Goal: Book appointment/travel/reservation

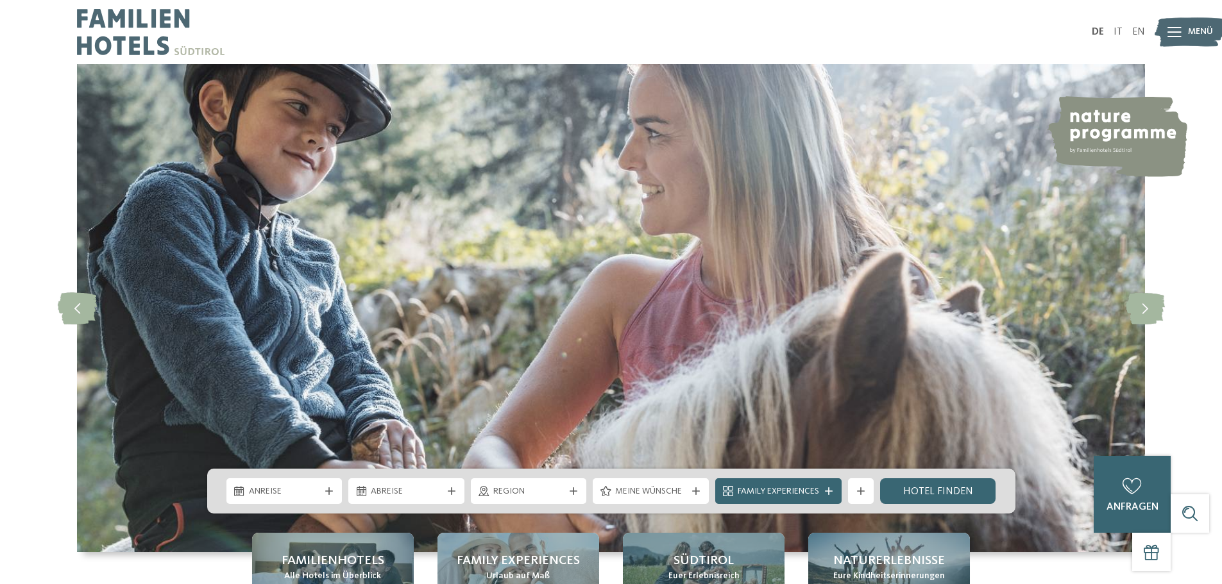
click at [1192, 35] on span "Menü" at bounding box center [1200, 32] width 25 height 13
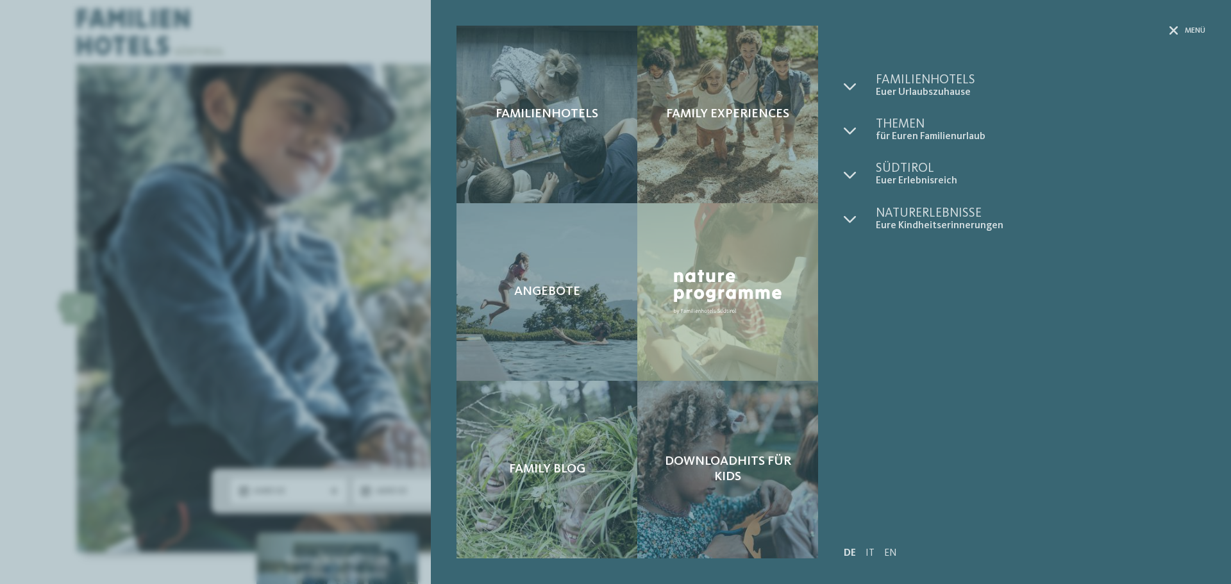
click at [1192, 35] on span "Menü" at bounding box center [1195, 31] width 21 height 11
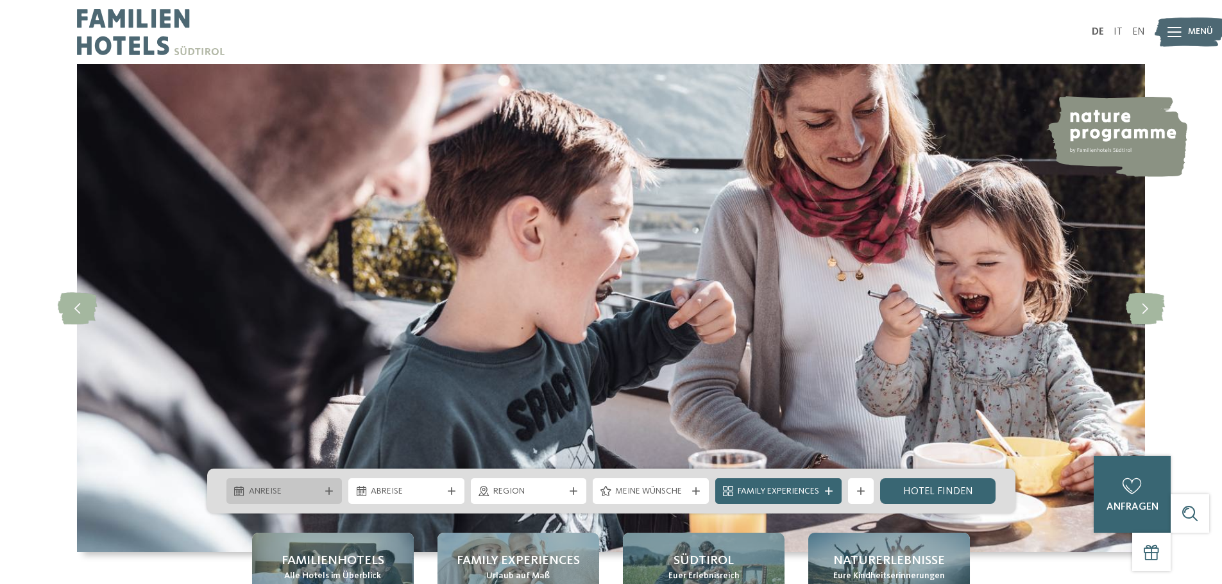
click at [318, 492] on span "Anreise" at bounding box center [284, 491] width 71 height 13
click at [1120, 32] on link "IT" at bounding box center [1117, 32] width 9 height 10
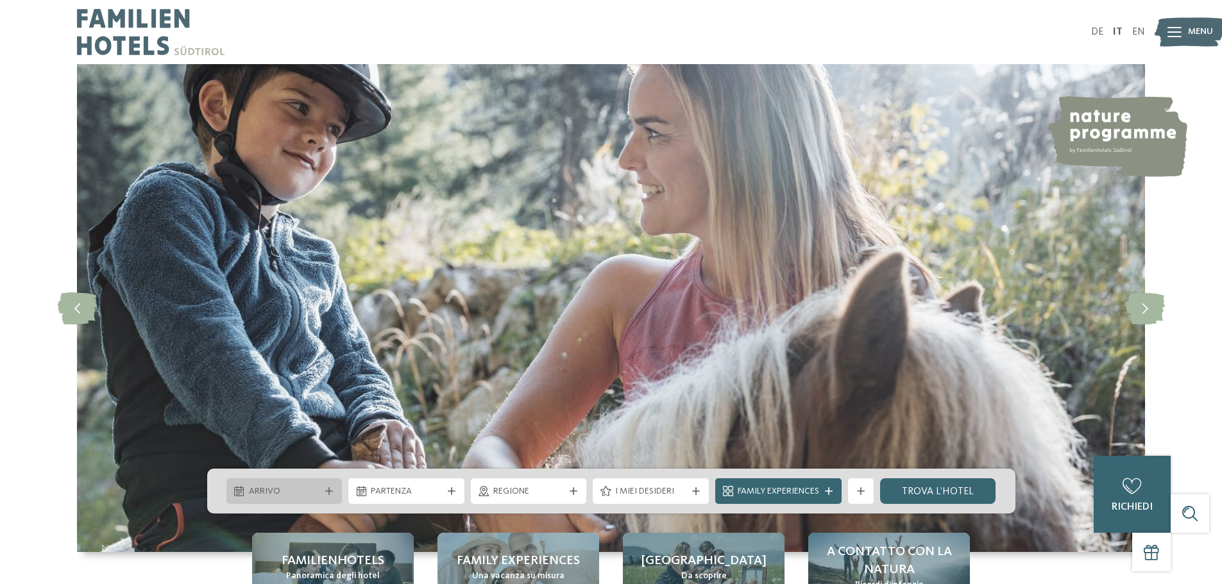
click at [320, 488] on div "Arrivo" at bounding box center [285, 491] width 78 height 14
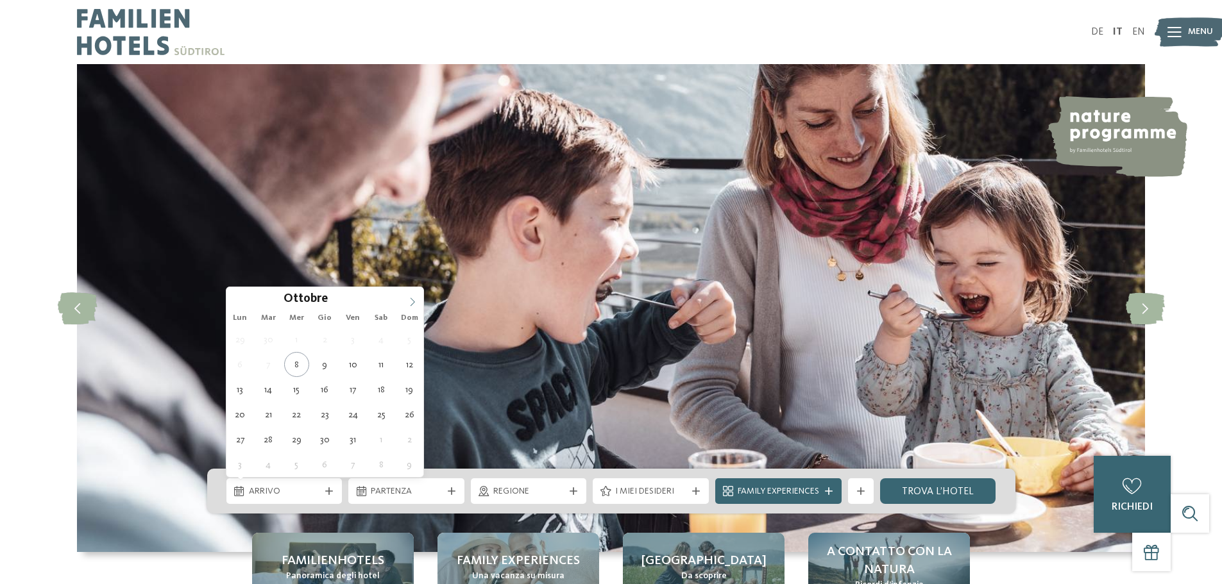
click at [407, 303] on span at bounding box center [412, 298] width 22 height 22
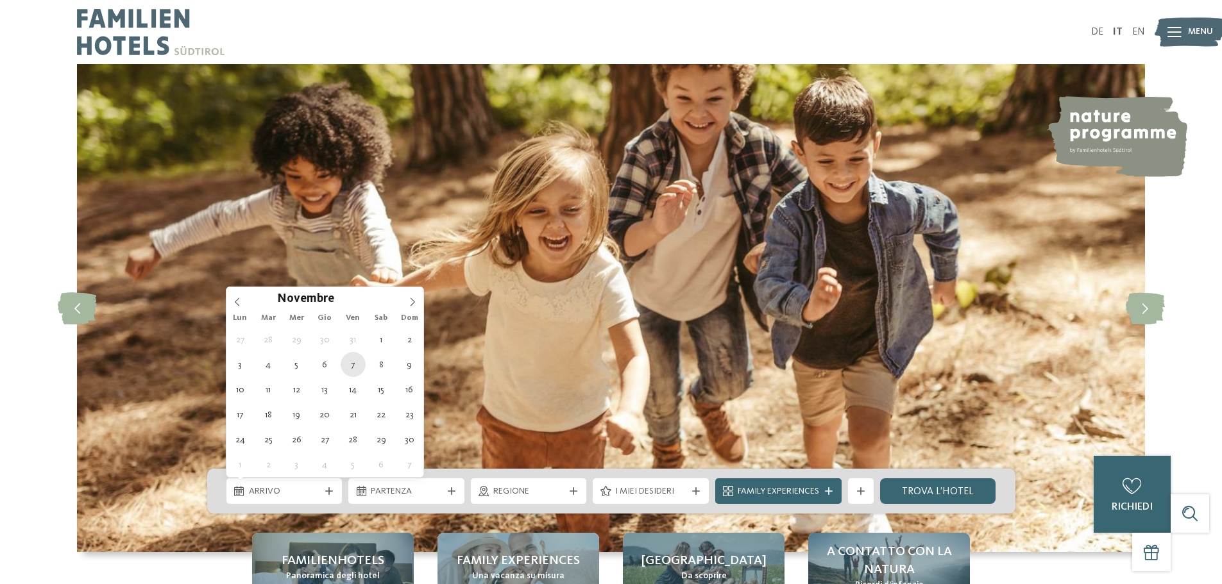
type div "07.11.2025"
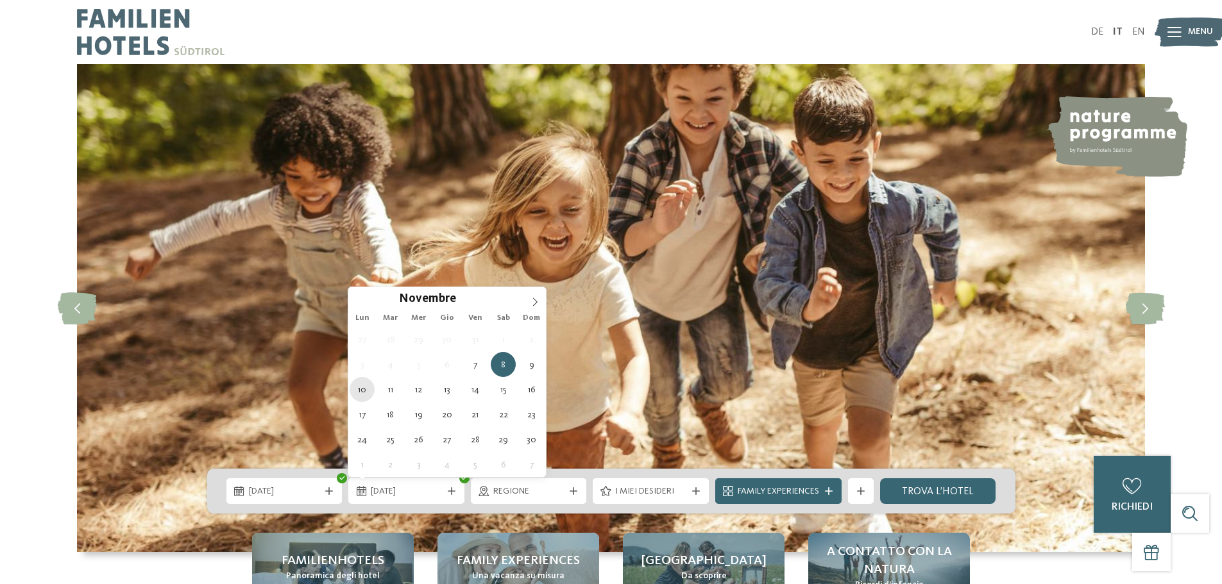
type div "10.11.2025"
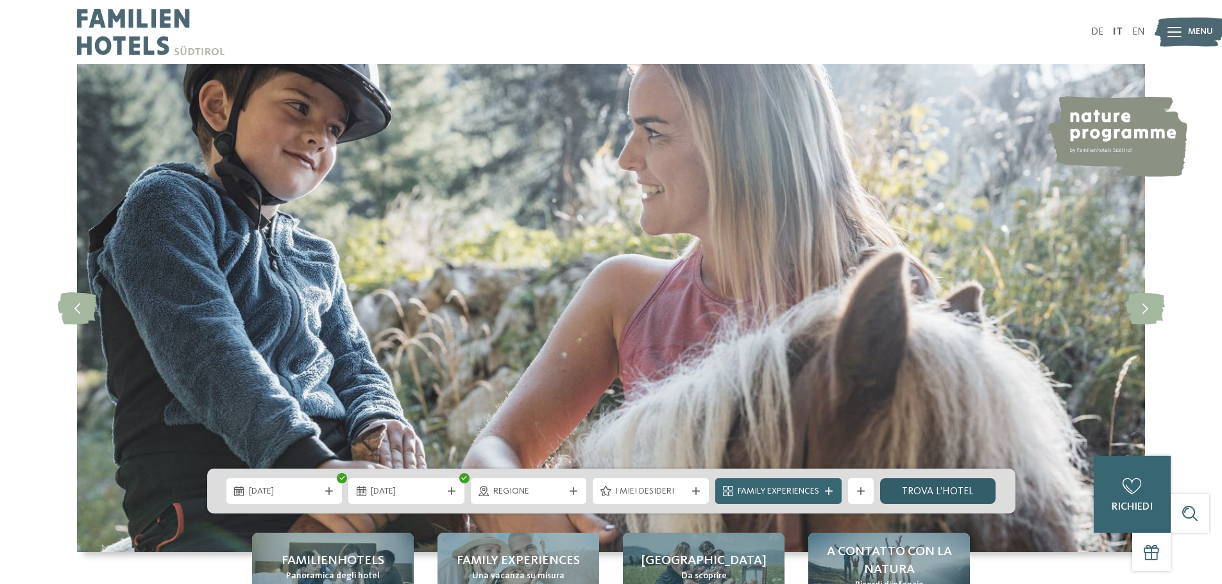
click at [952, 489] on link "trova l’hotel" at bounding box center [938, 491] width 116 height 26
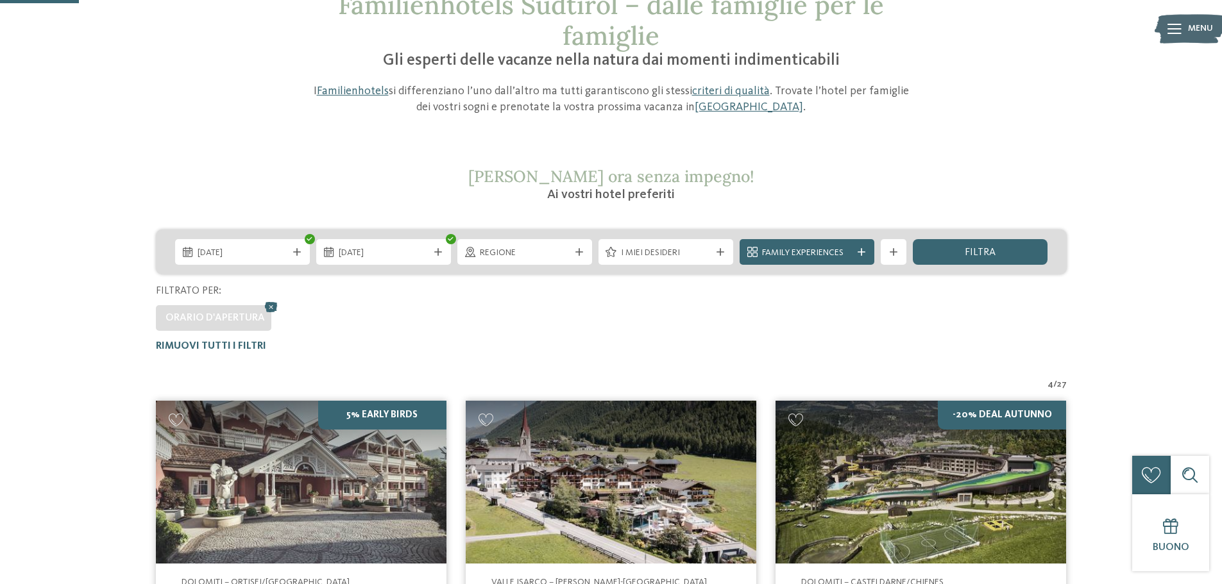
scroll to position [36, 0]
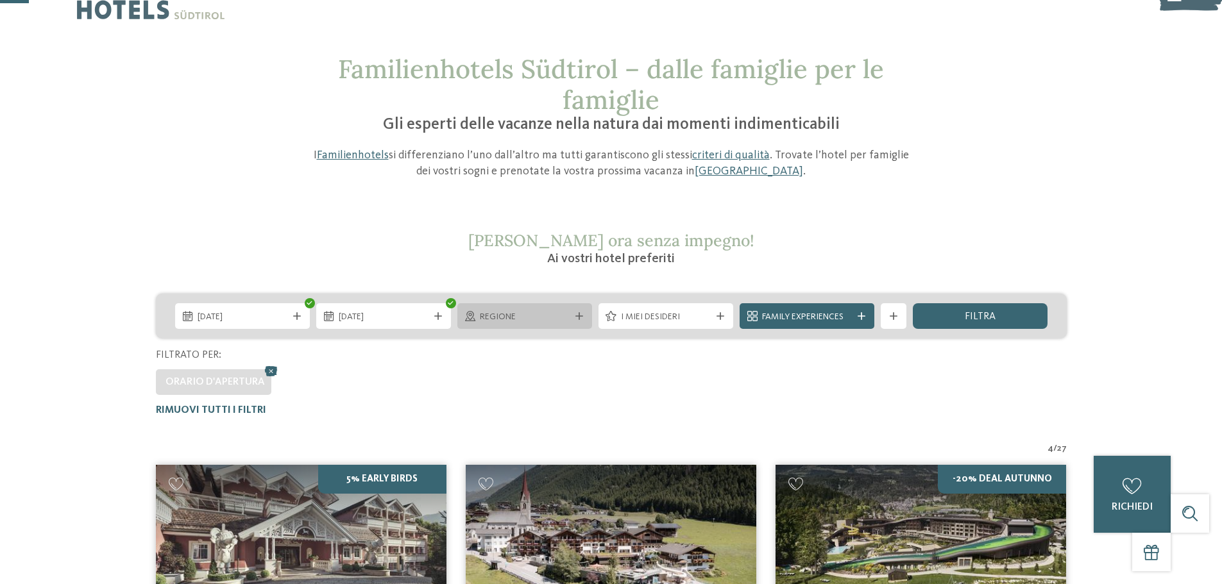
click at [569, 315] on div "Regione" at bounding box center [524, 317] width 96 height 14
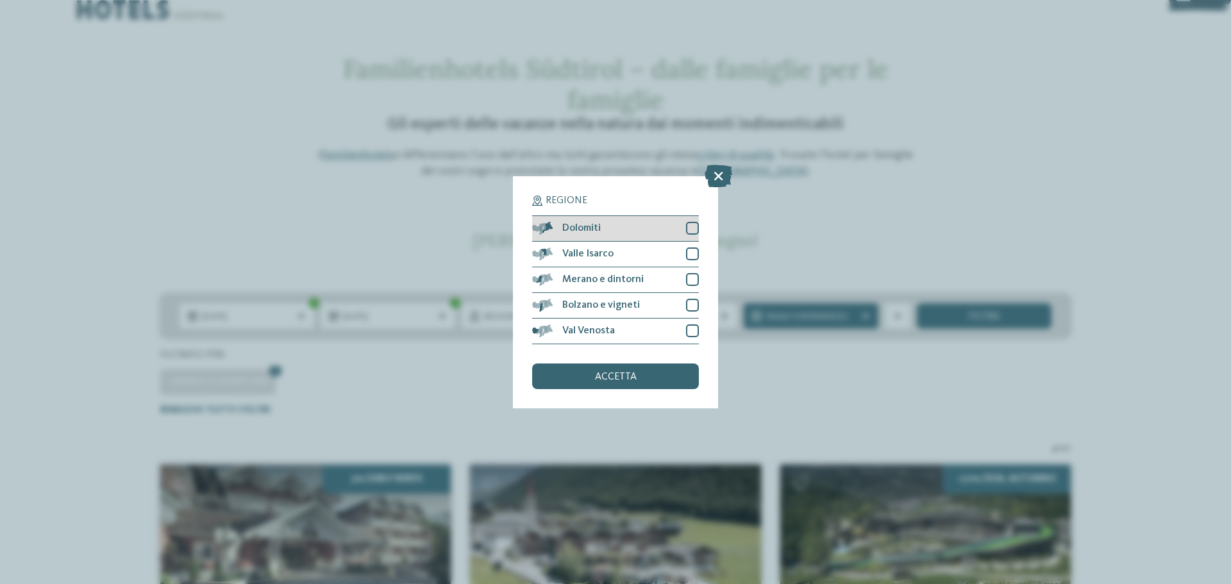
click at [691, 230] on div at bounding box center [692, 228] width 13 height 13
drag, startPoint x: 694, startPoint y: 253, endPoint x: 696, endPoint y: 260, distance: 8.1
click at [694, 254] on div at bounding box center [692, 254] width 13 height 13
click at [690, 278] on div at bounding box center [692, 279] width 13 height 13
click at [685, 304] on div "Bolzano e vigneti" at bounding box center [615, 306] width 167 height 26
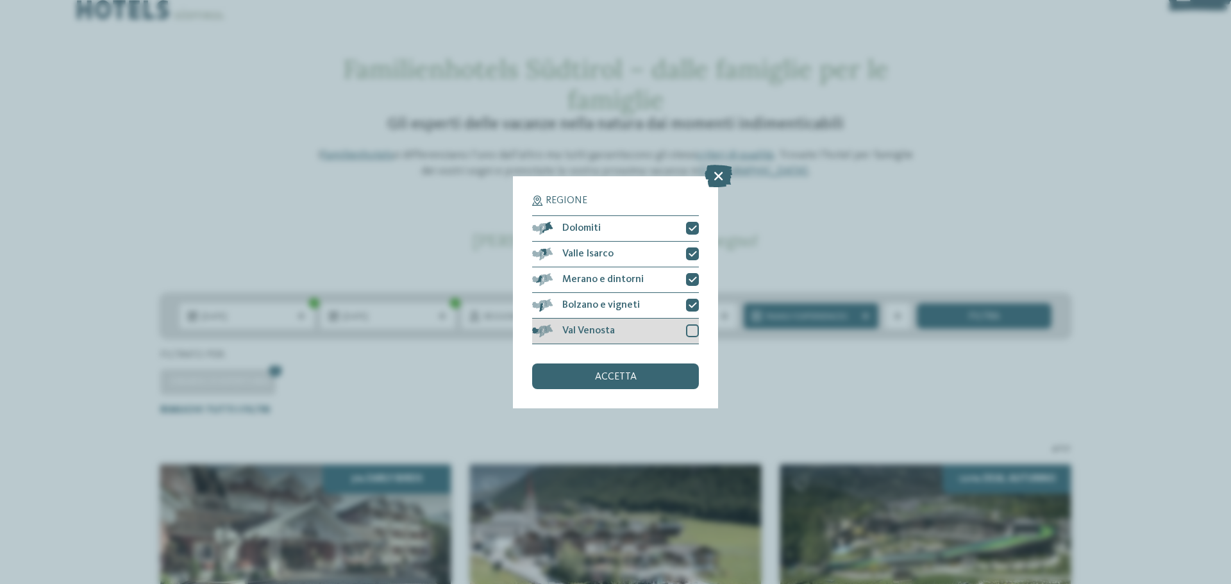
click at [693, 337] on div at bounding box center [692, 330] width 13 height 13
click at [653, 381] on div "accetta" at bounding box center [615, 377] width 167 height 26
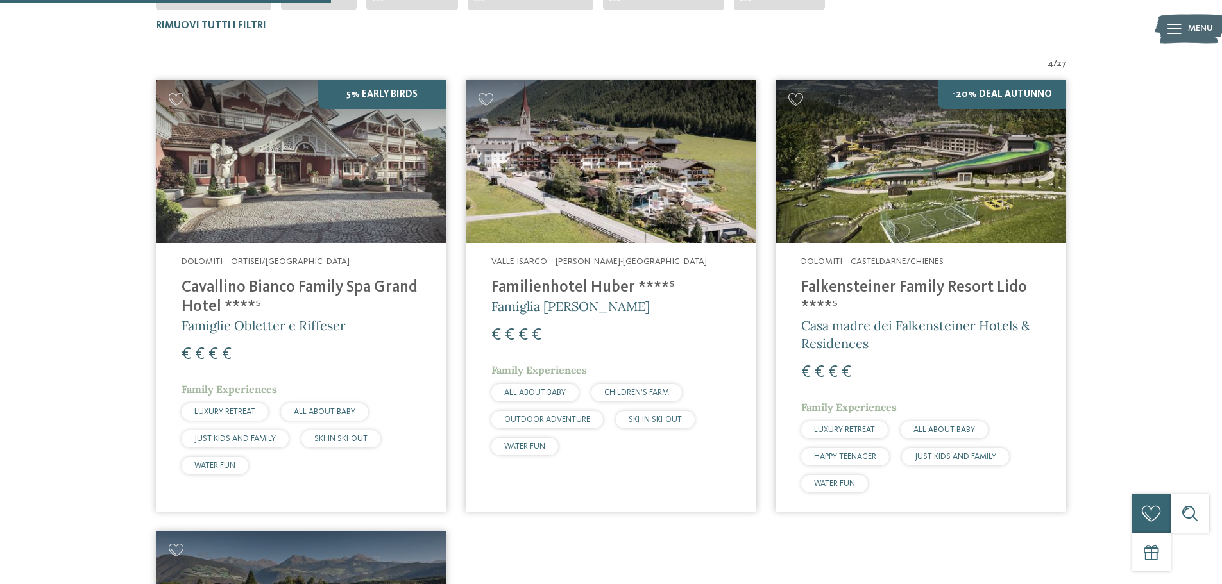
scroll to position [228, 0]
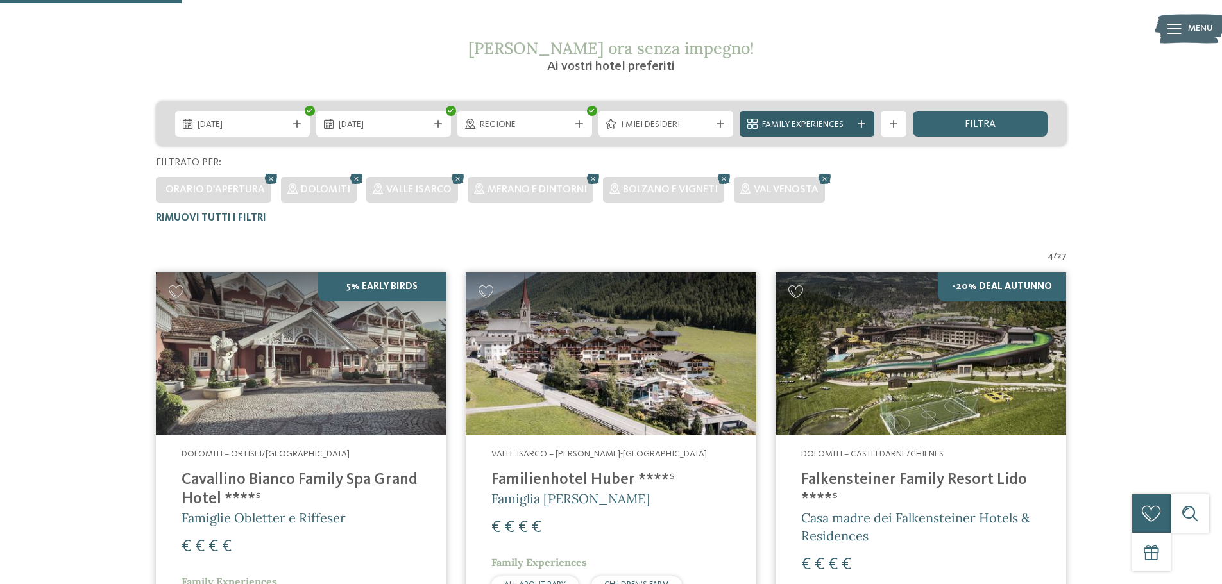
click at [811, 128] on span "Family Experiences" at bounding box center [807, 125] width 90 height 13
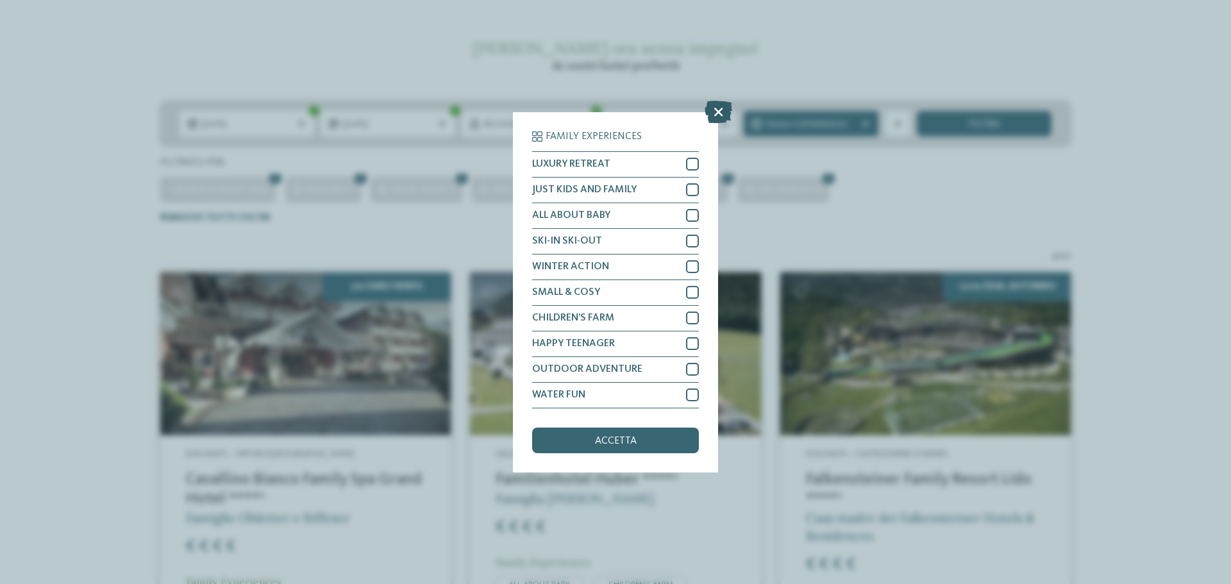
click at [724, 111] on icon at bounding box center [719, 111] width 28 height 22
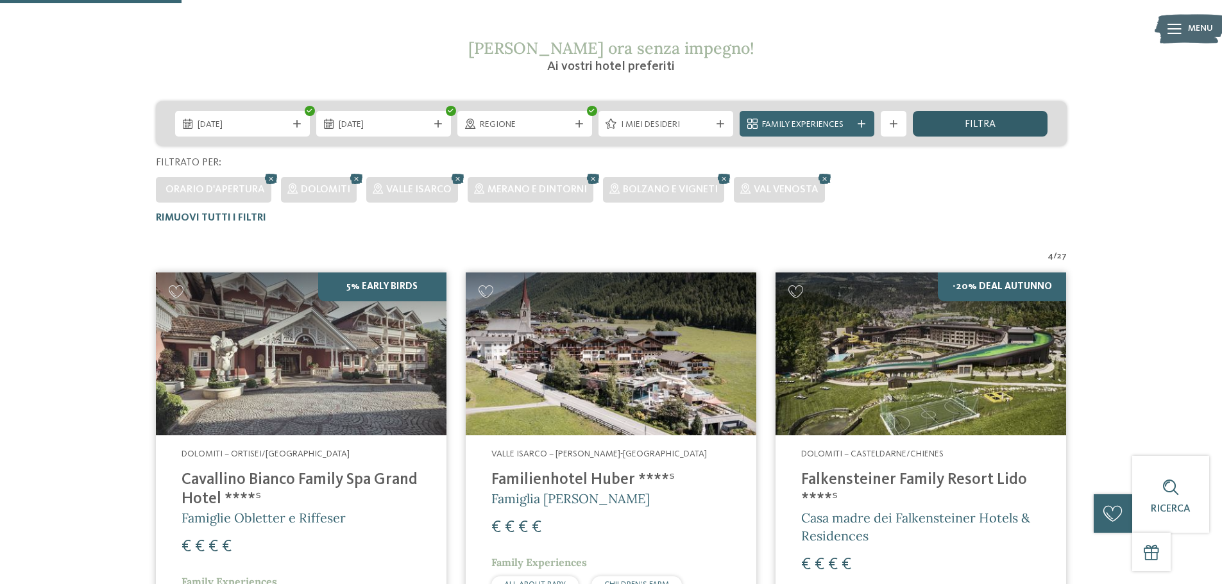
click at [946, 125] on div "filtra" at bounding box center [980, 124] width 135 height 26
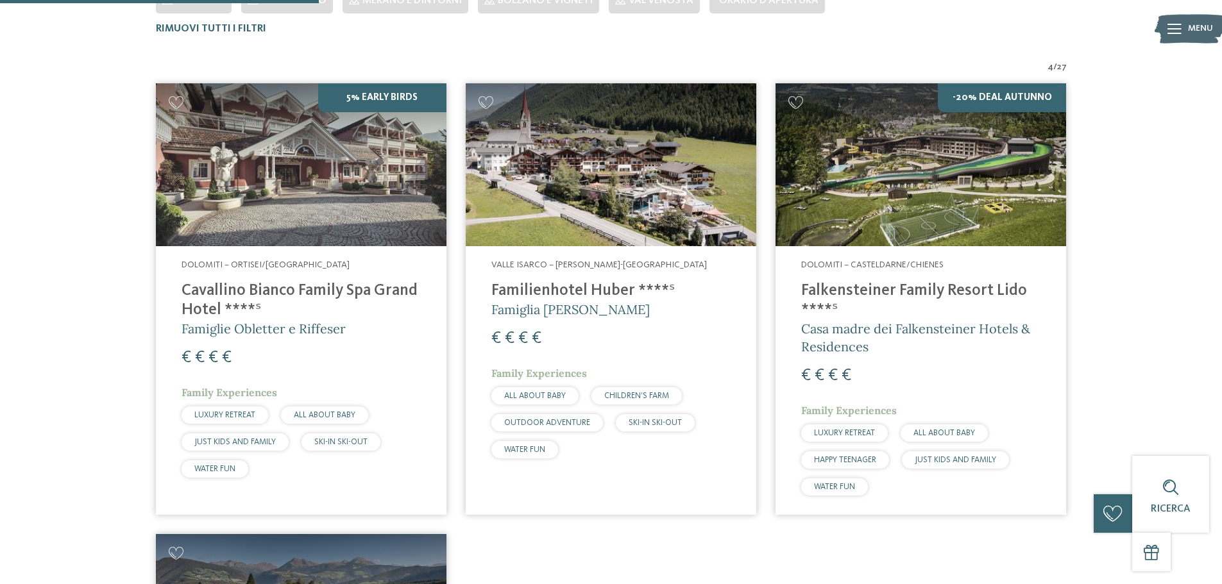
scroll to position [421, 0]
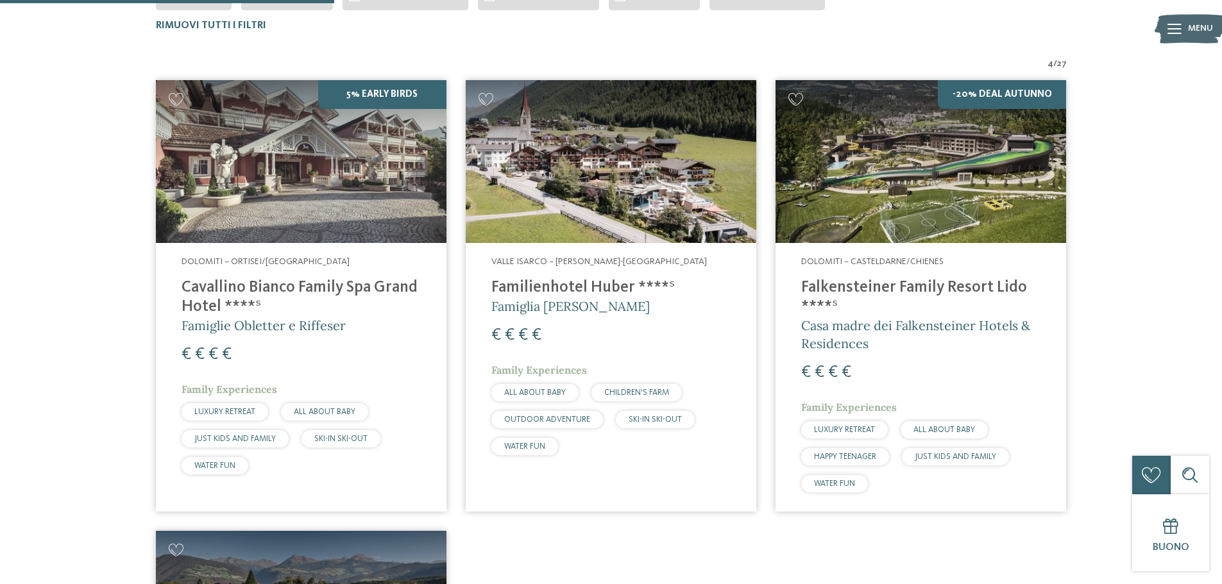
click at [208, 293] on h4 "Cavallino Bianco Family Spa Grand Hotel ****ˢ" at bounding box center [300, 297] width 239 height 38
click at [834, 284] on h4 "Falkensteiner Family Resort Lido ****ˢ" at bounding box center [920, 297] width 239 height 38
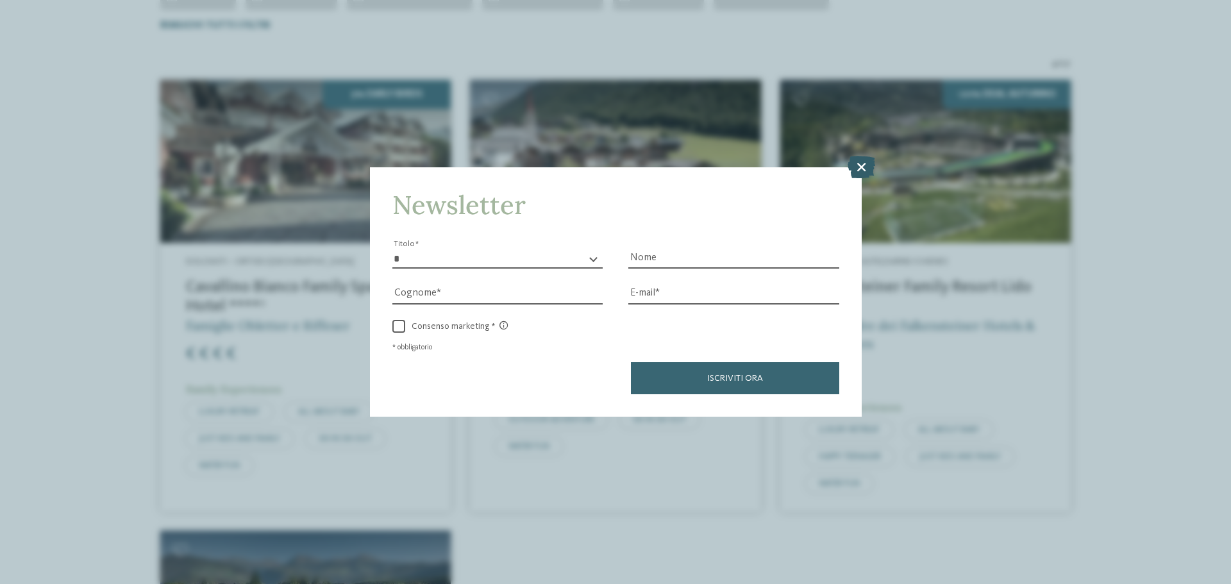
click at [856, 159] on icon at bounding box center [862, 167] width 28 height 22
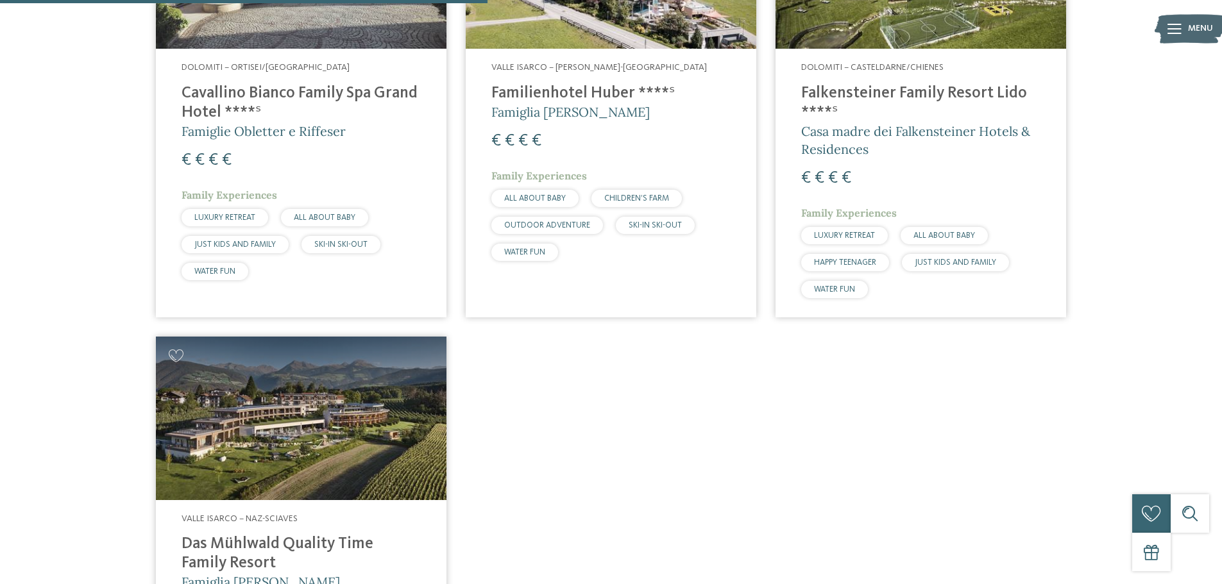
scroll to position [613, 0]
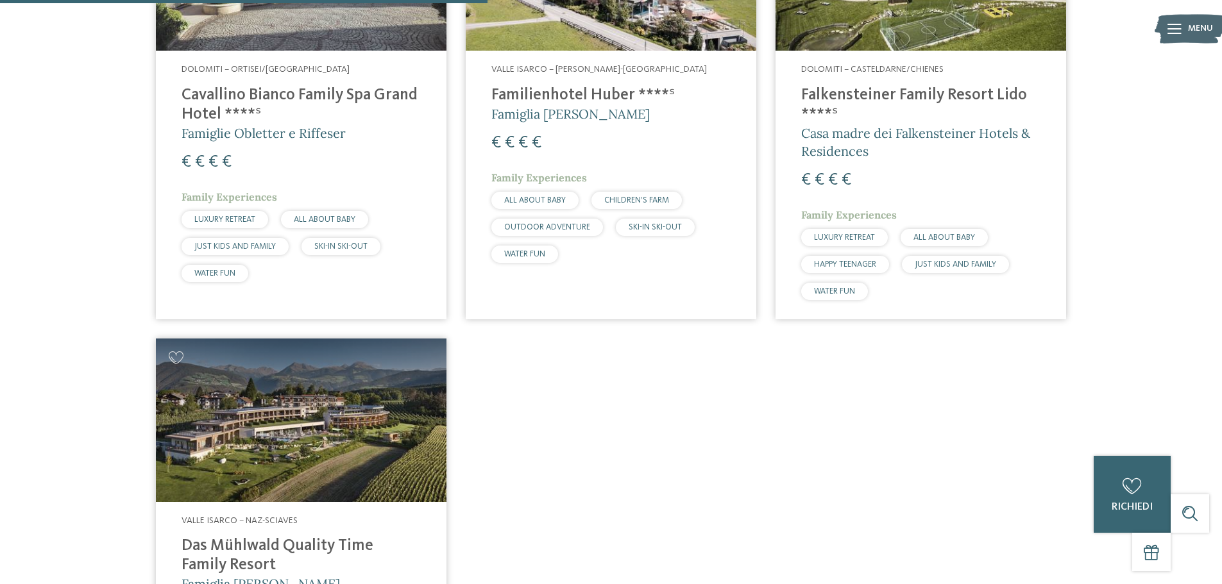
click at [257, 540] on h4 "Das Mühlwald Quality Time Family Resort" at bounding box center [300, 556] width 239 height 38
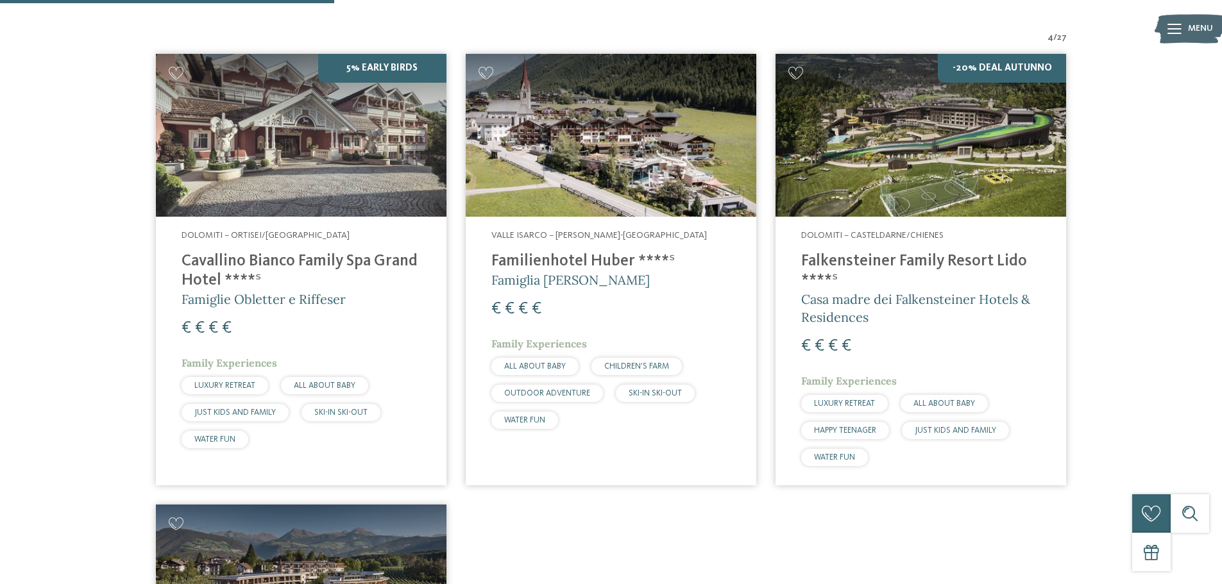
scroll to position [421, 0]
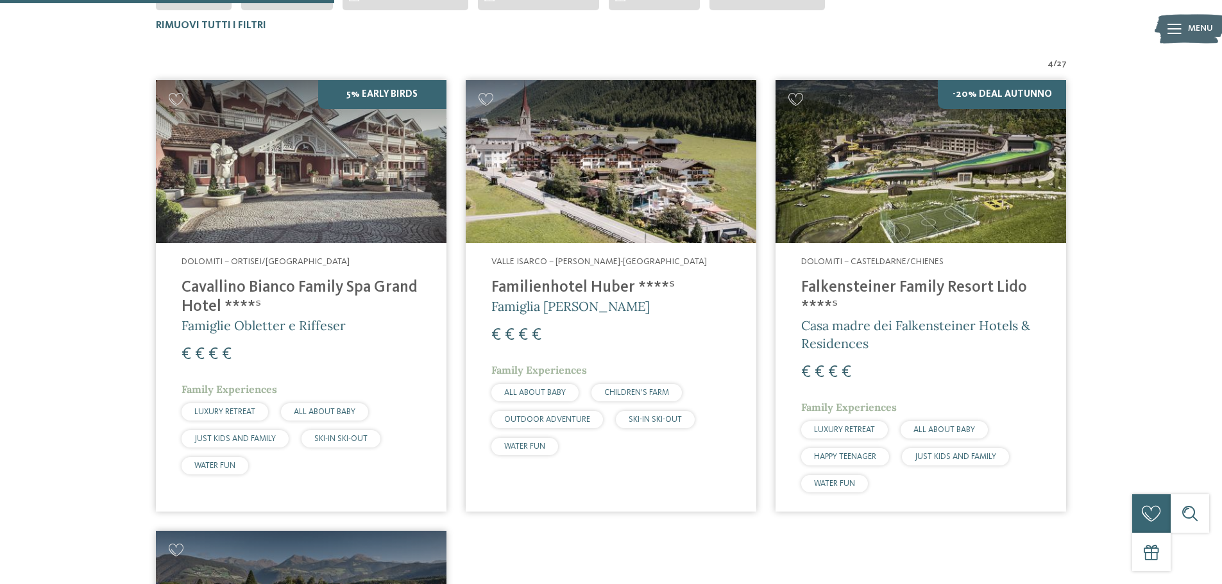
click at [285, 291] on h4 "Cavallino Bianco Family Spa Grand Hotel ****ˢ" at bounding box center [300, 297] width 239 height 38
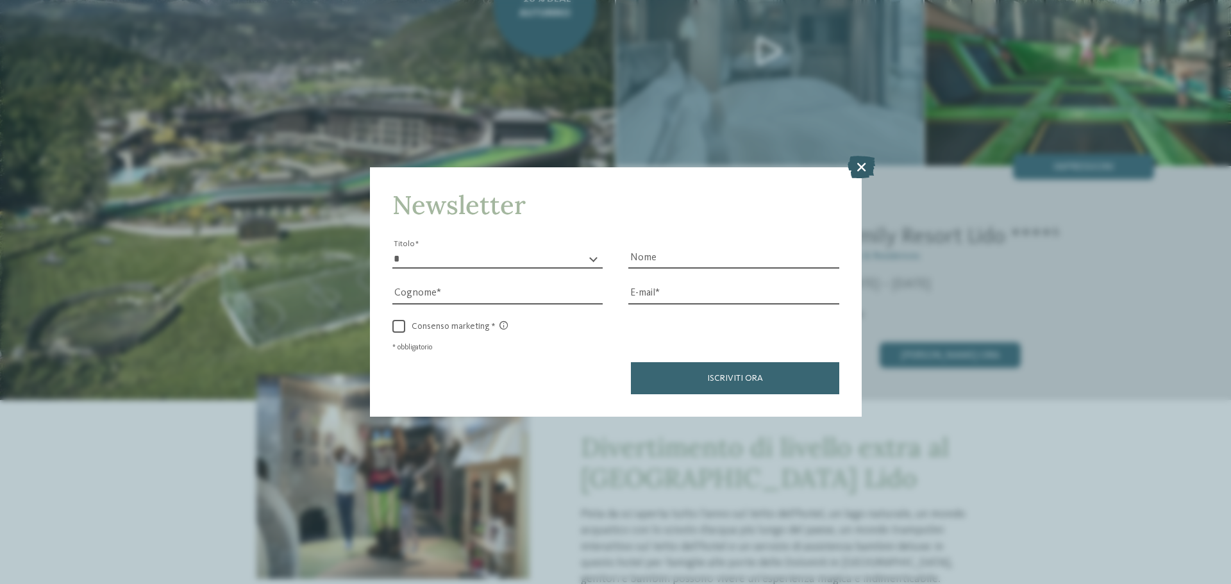
click at [862, 167] on icon at bounding box center [862, 167] width 28 height 22
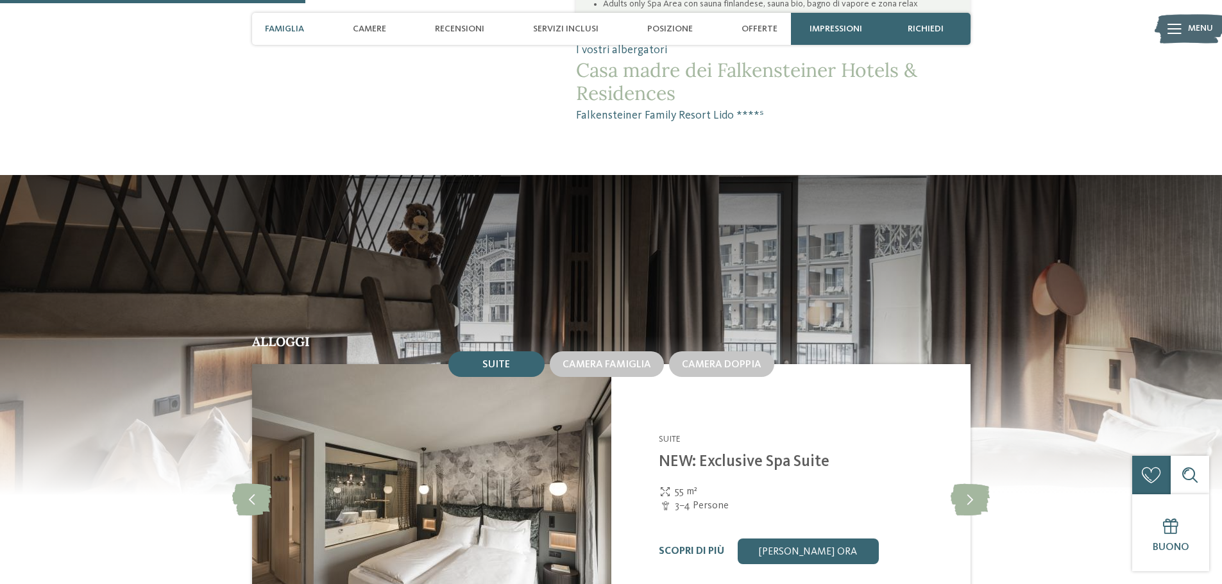
scroll to position [1283, 0]
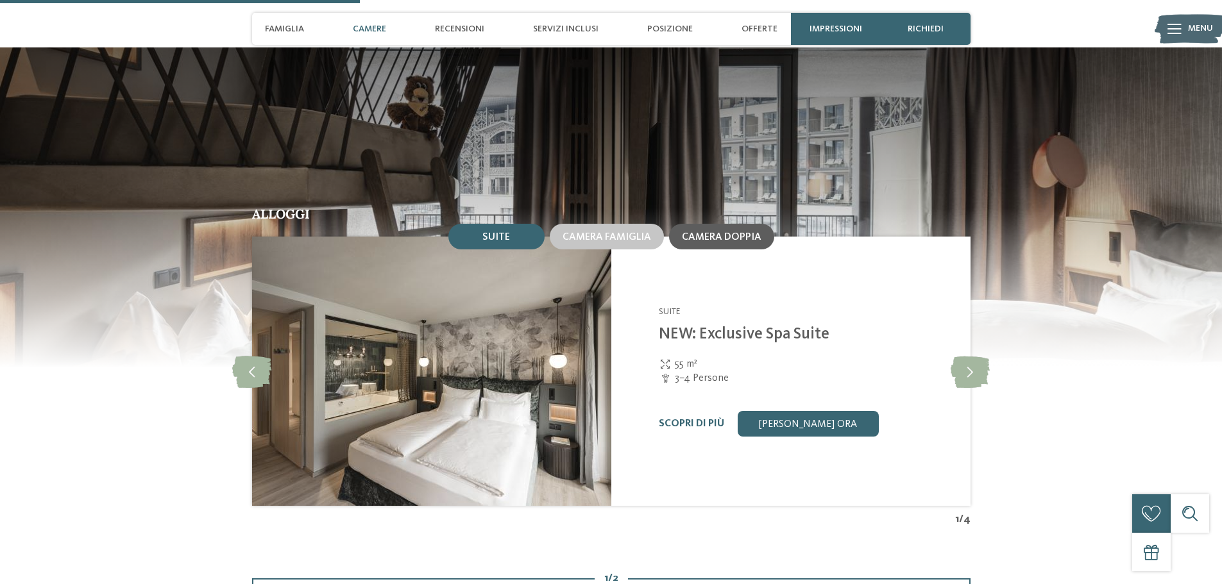
click at [712, 238] on span "Camera doppia" at bounding box center [722, 237] width 80 height 10
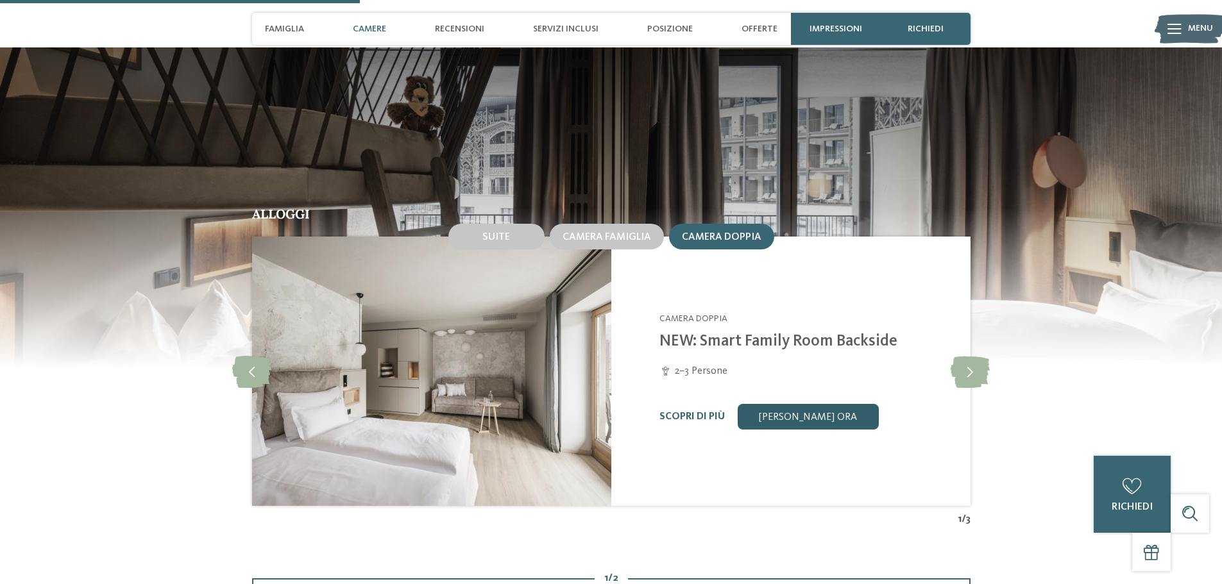
click at [787, 419] on link "[PERSON_NAME] ora" at bounding box center [807, 417] width 141 height 26
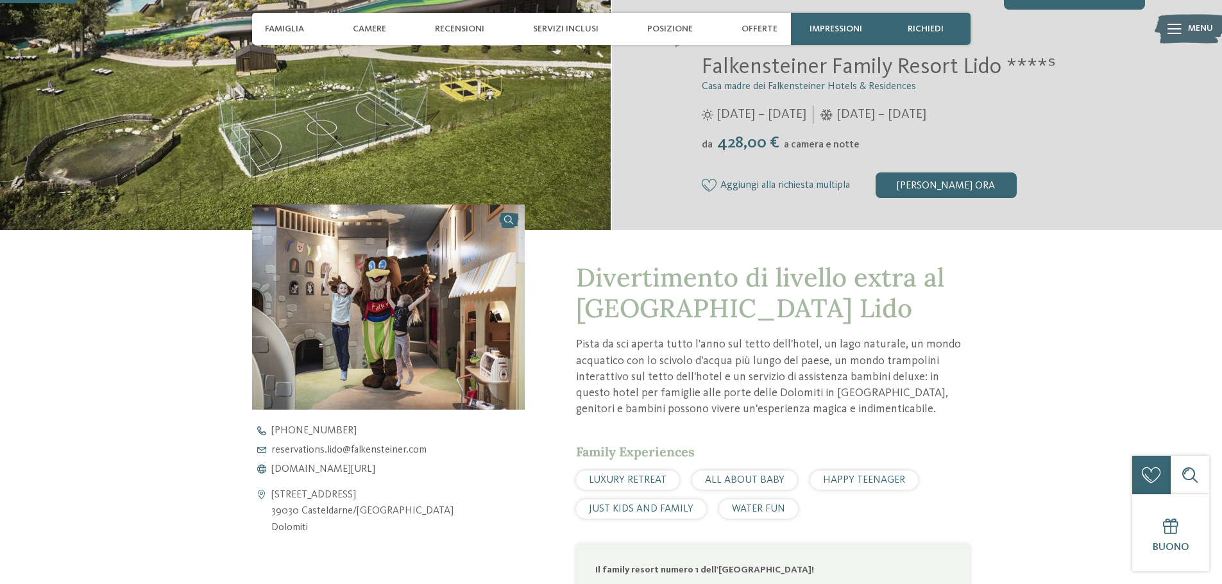
scroll to position [289, 0]
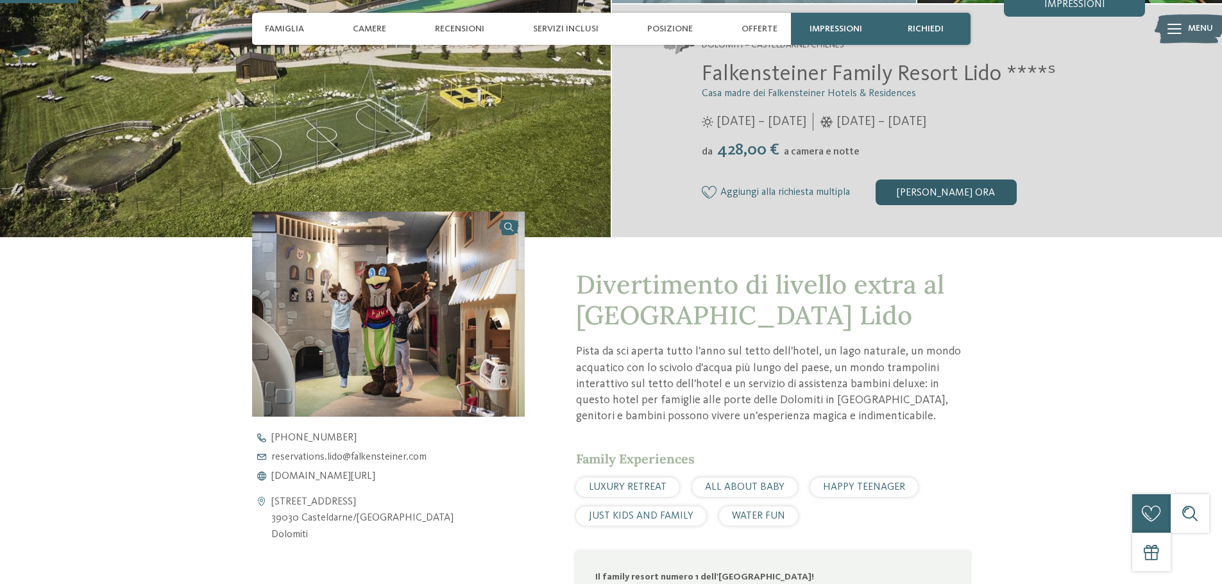
click at [949, 197] on div "[PERSON_NAME] ora" at bounding box center [945, 193] width 141 height 26
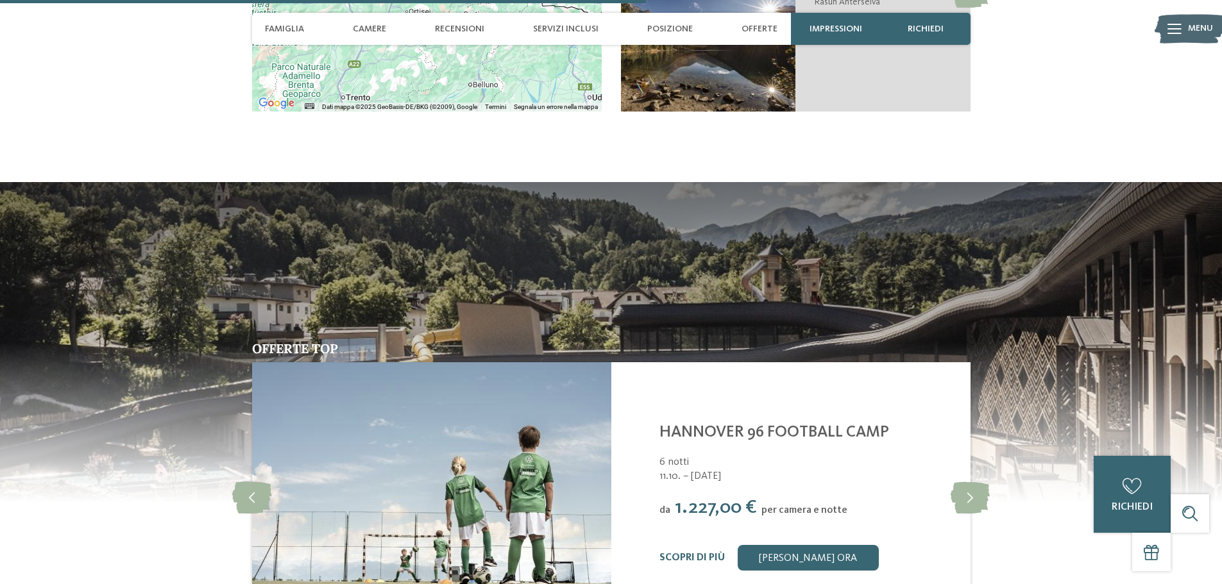
scroll to position [2681, 0]
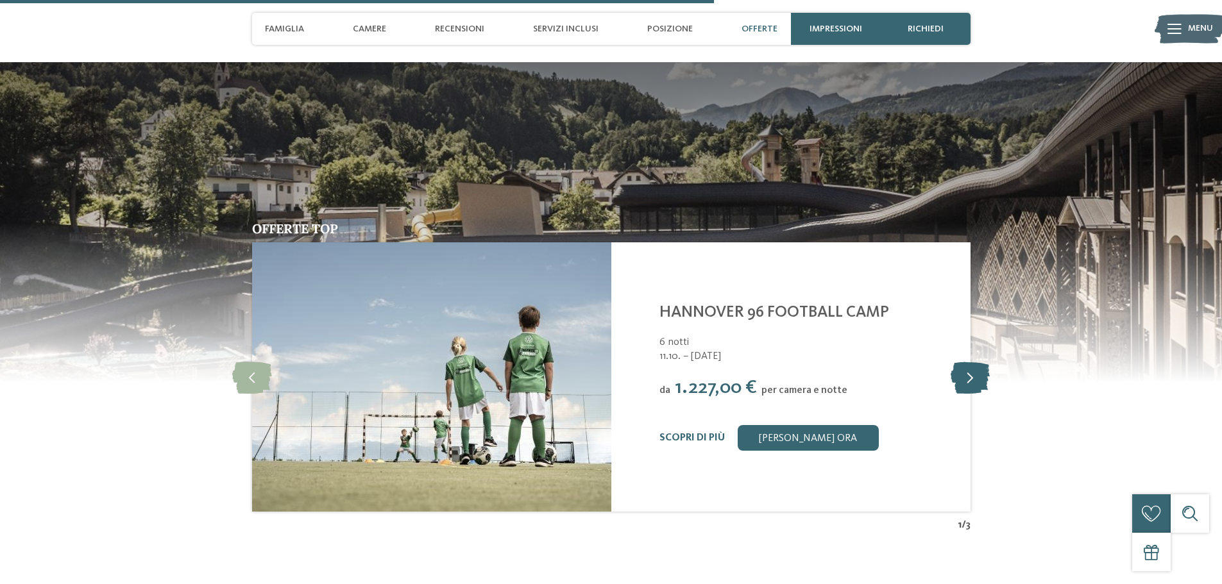
click at [976, 383] on icon at bounding box center [969, 377] width 39 height 32
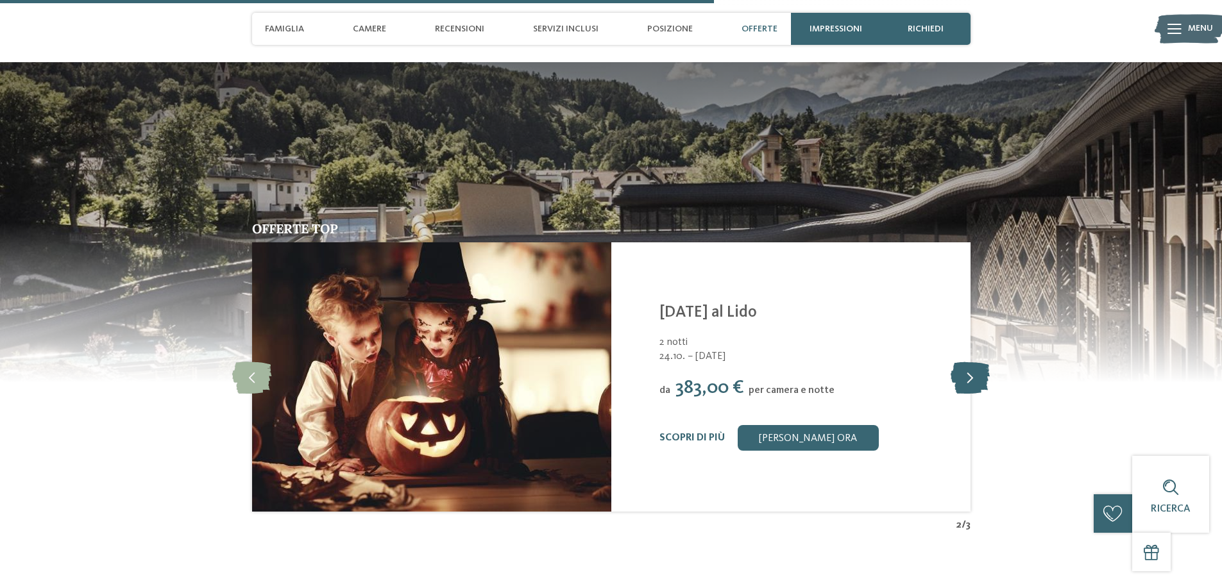
click at [970, 382] on icon at bounding box center [969, 377] width 39 height 32
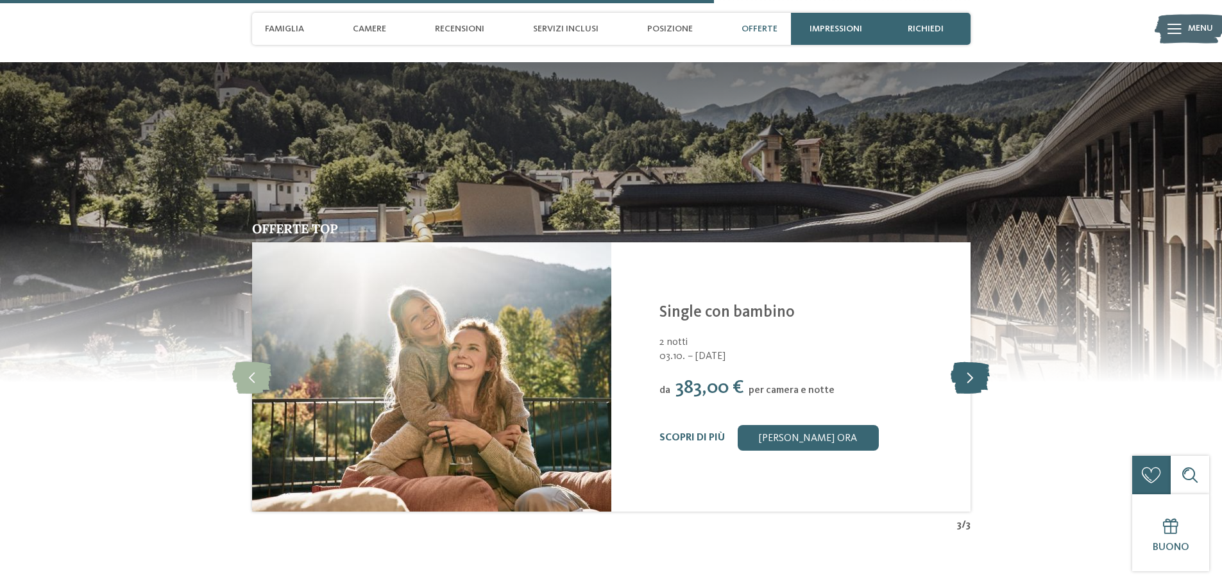
click at [970, 382] on icon at bounding box center [969, 377] width 39 height 32
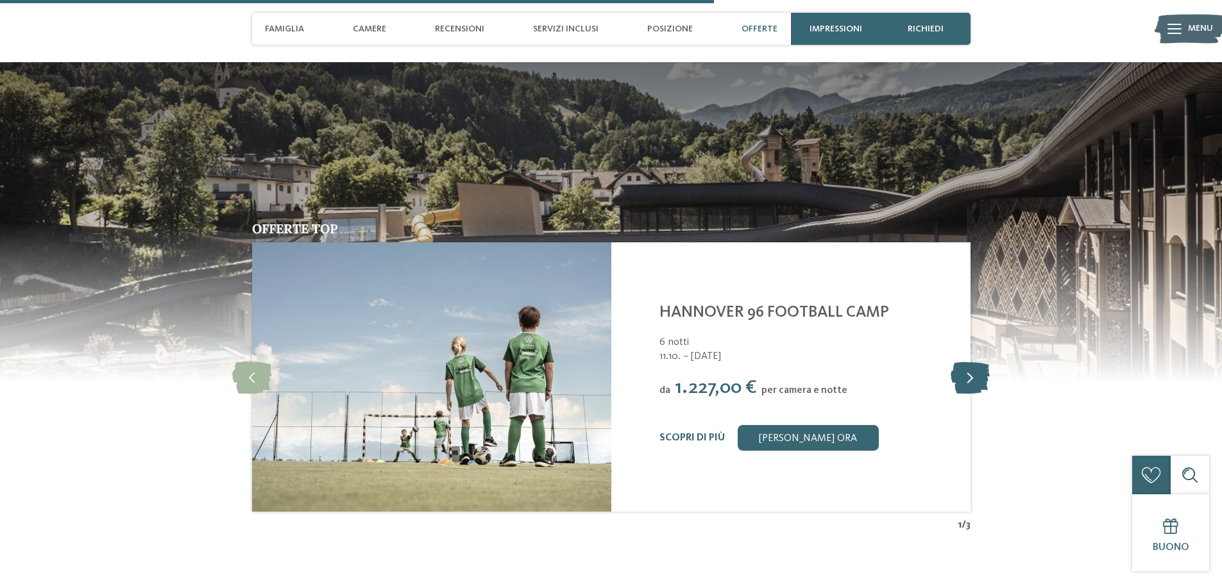
click at [970, 382] on icon at bounding box center [969, 377] width 39 height 32
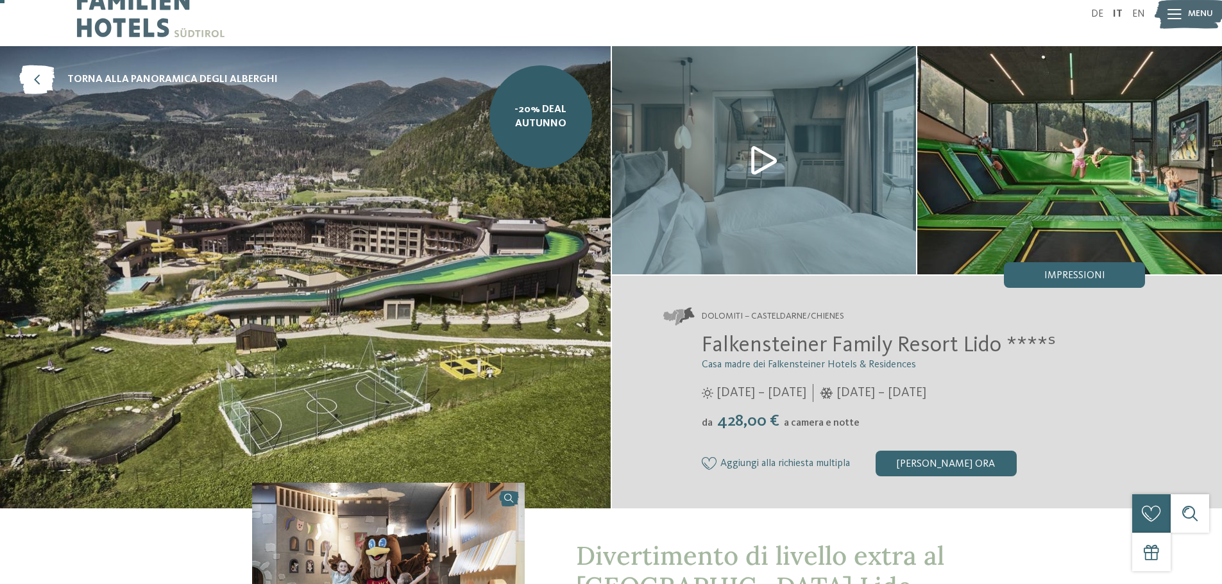
scroll to position [0, 0]
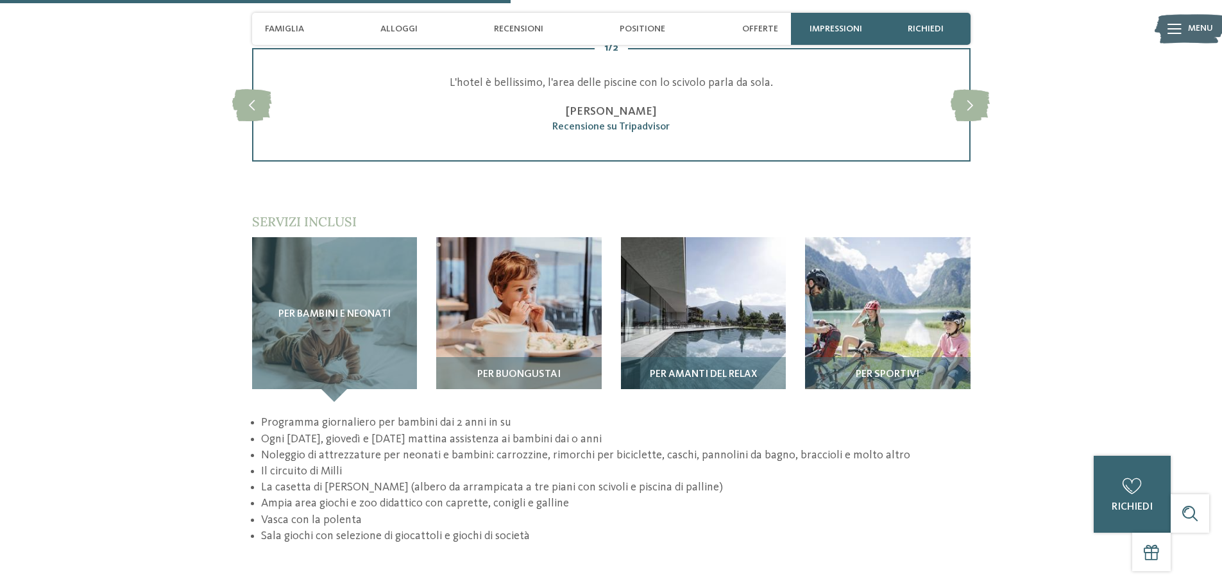
scroll to position [1924, 0]
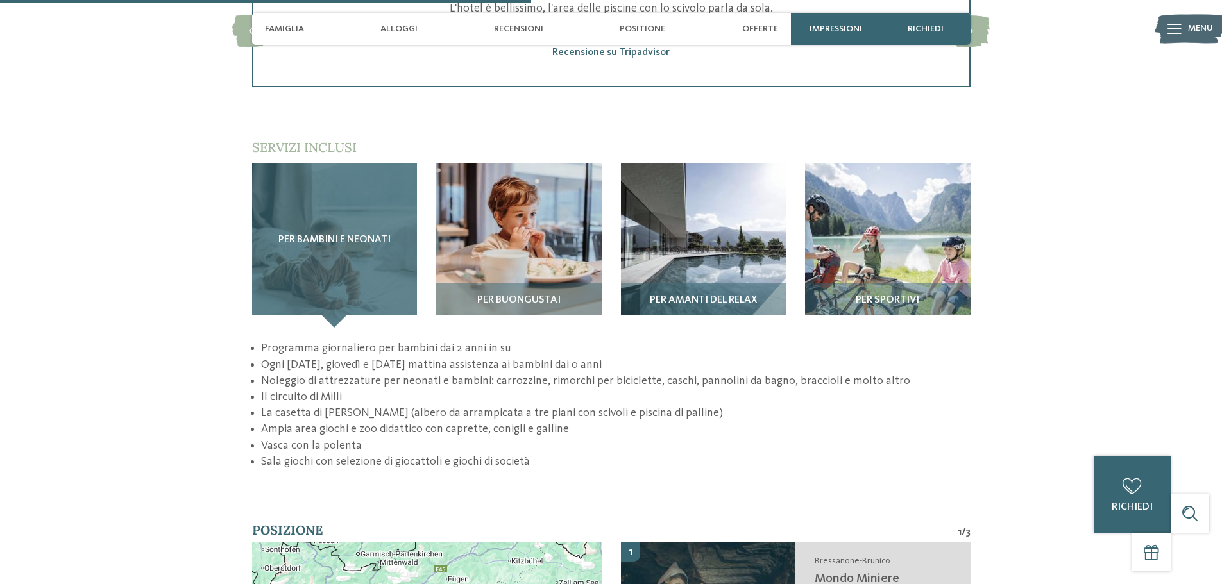
click at [346, 291] on div "Per bambini e neonati" at bounding box center [334, 245] width 165 height 165
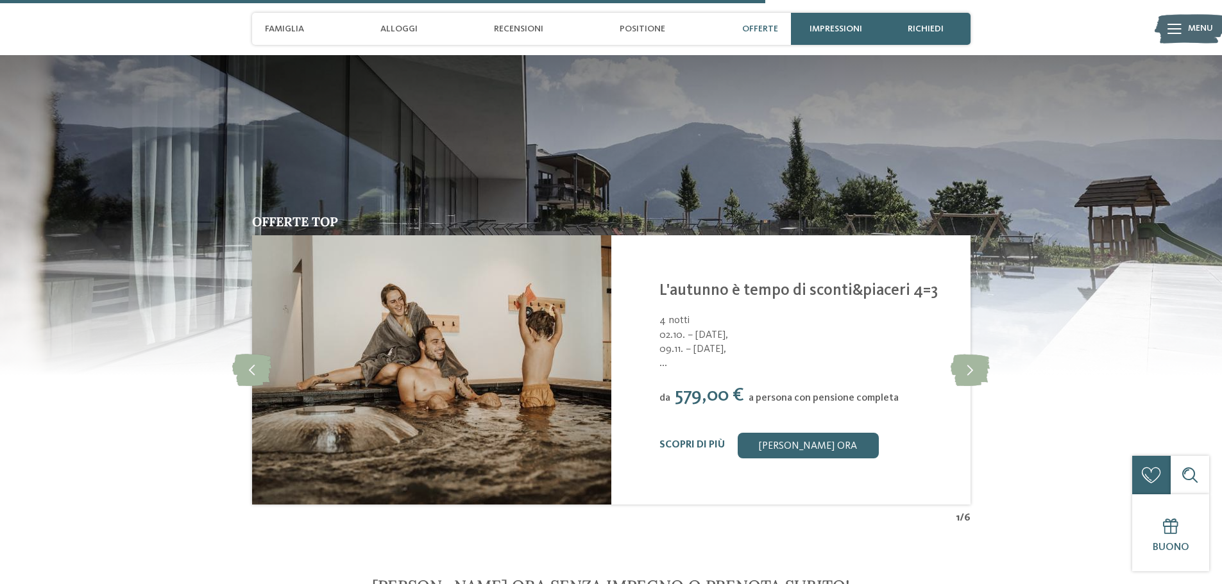
scroll to position [2822, 0]
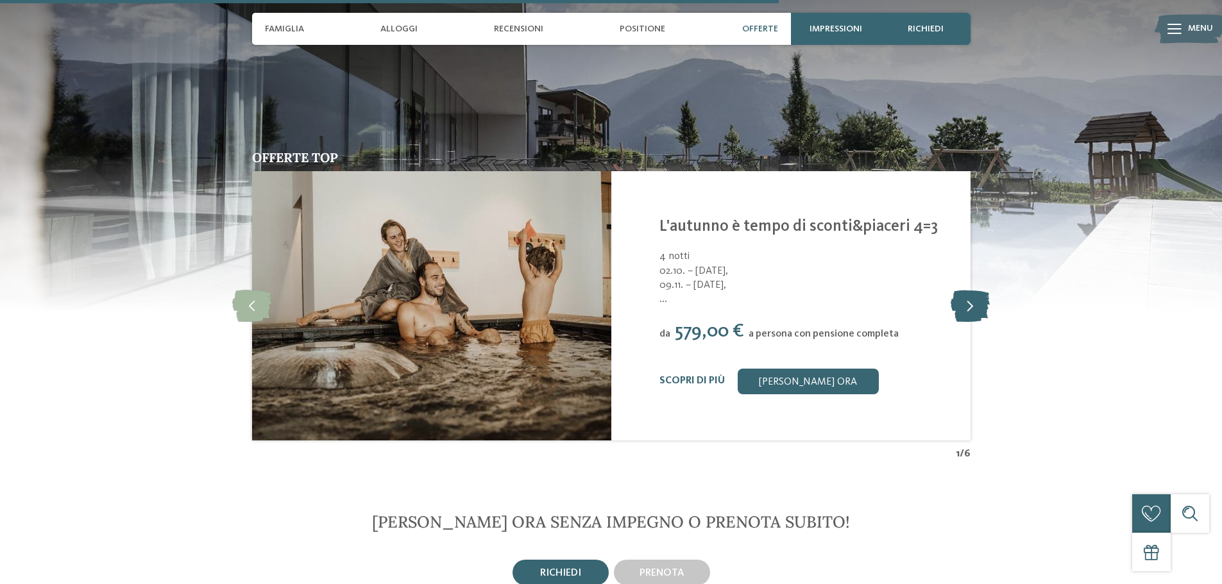
click at [972, 309] on icon at bounding box center [969, 306] width 39 height 32
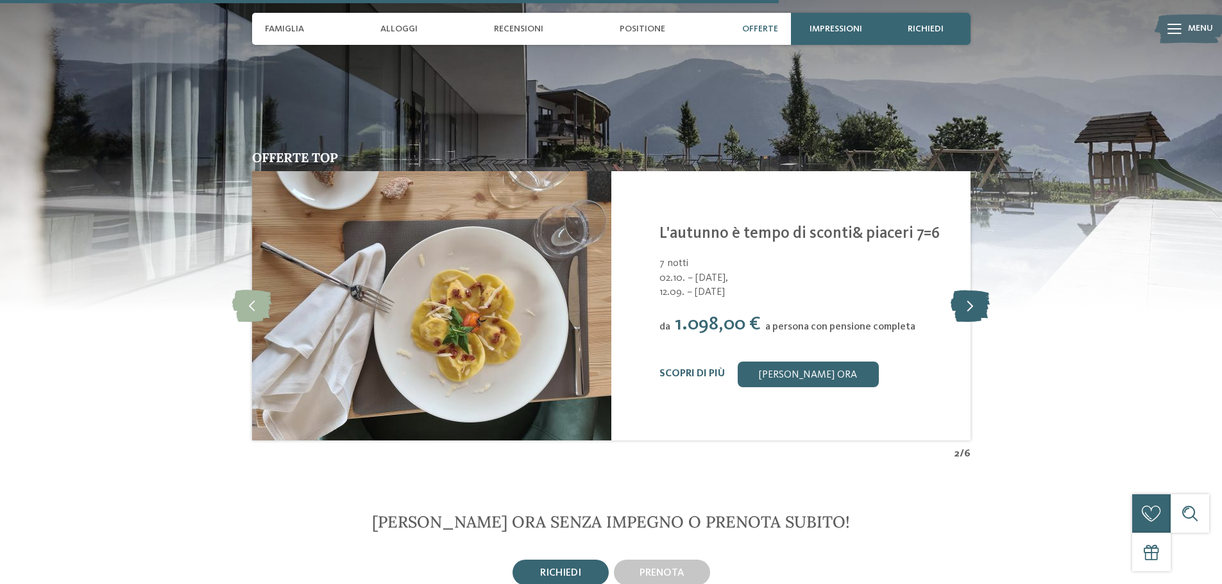
click at [972, 309] on icon at bounding box center [969, 306] width 39 height 32
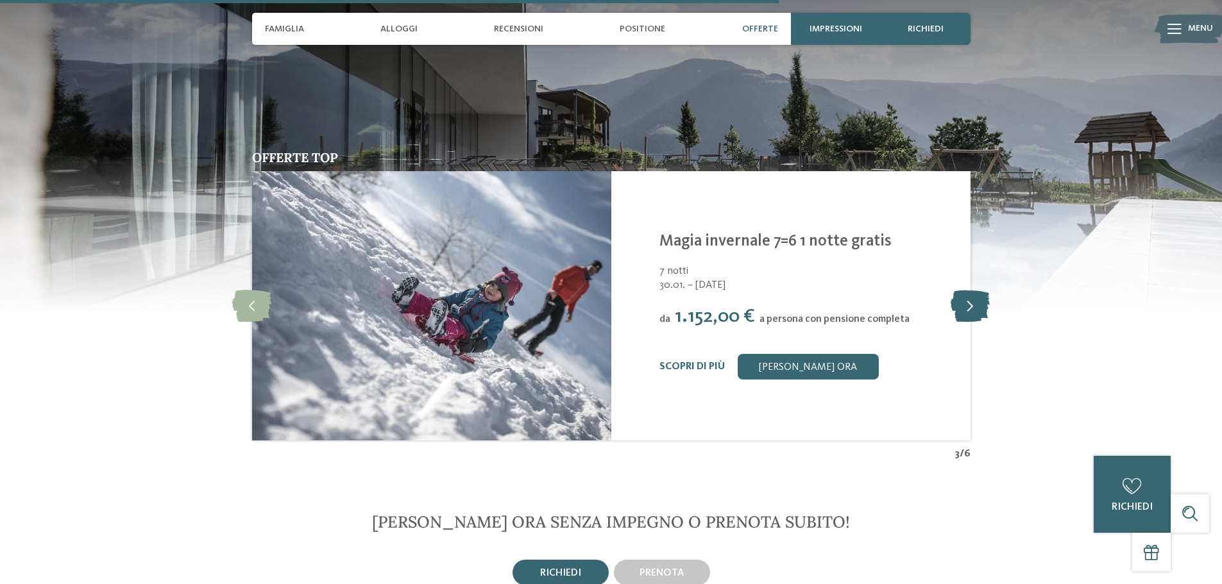
click at [972, 309] on icon at bounding box center [969, 306] width 39 height 32
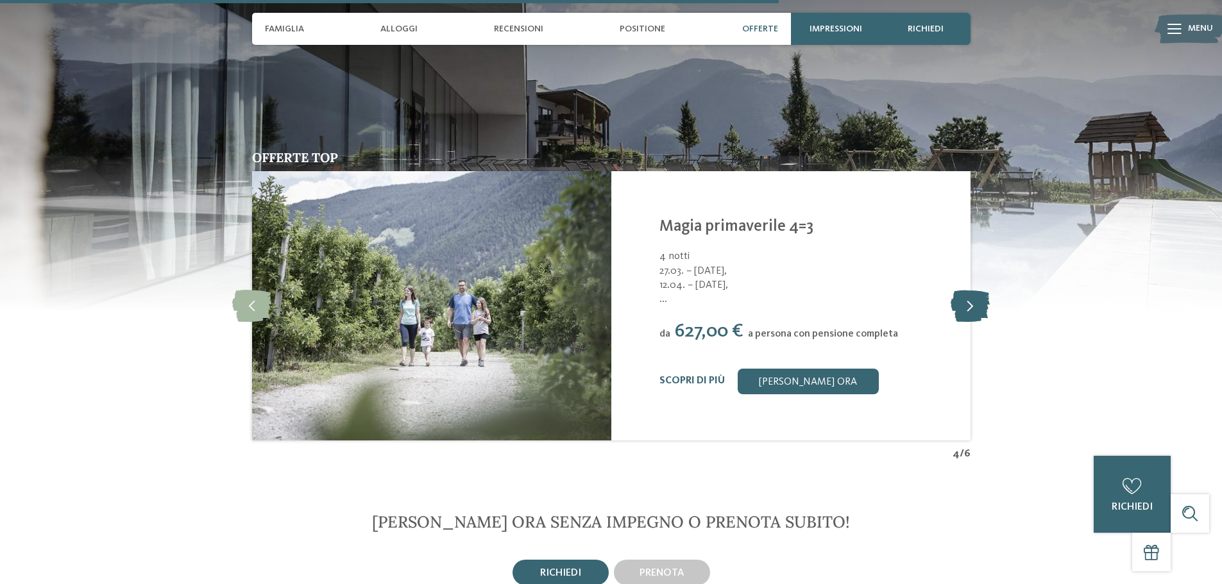
click at [972, 309] on icon at bounding box center [969, 306] width 39 height 32
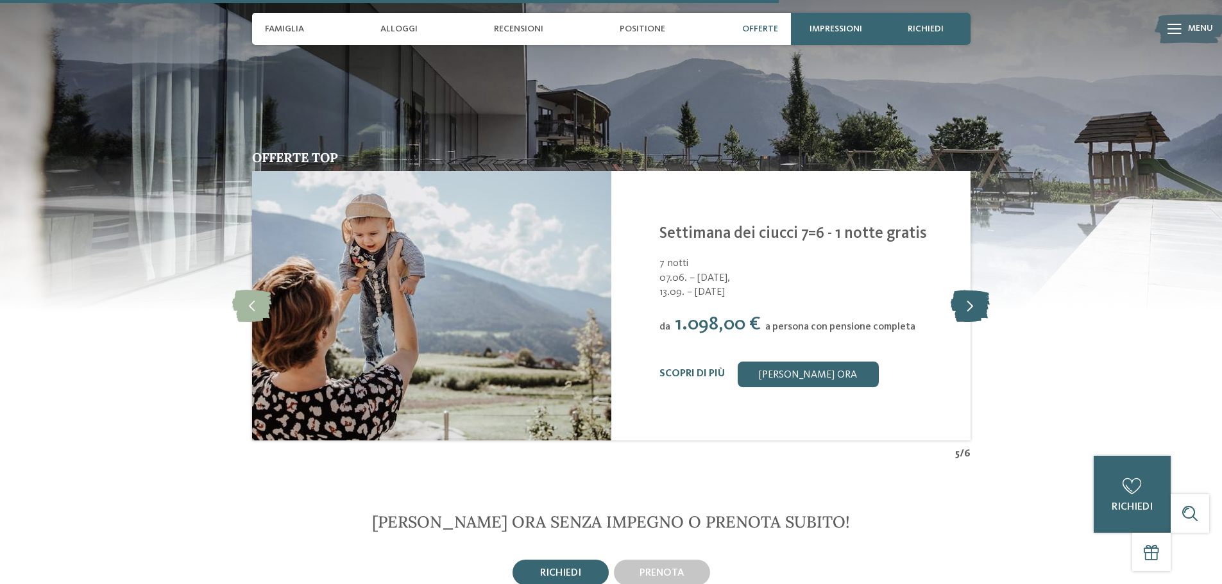
click at [972, 309] on icon at bounding box center [969, 306] width 39 height 32
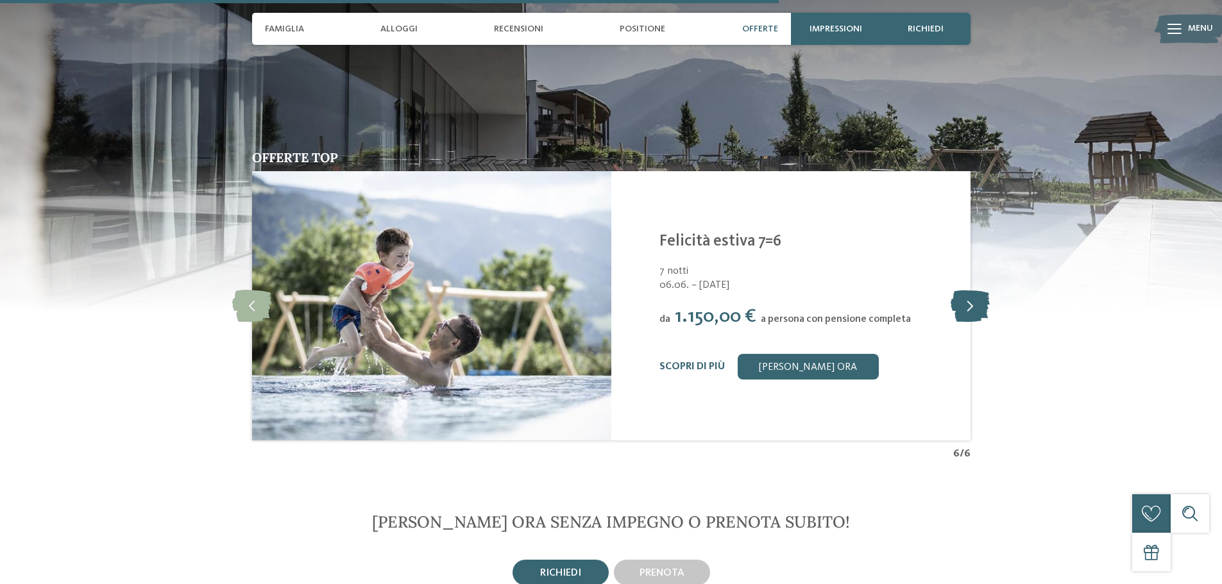
click at [972, 309] on icon at bounding box center [969, 306] width 39 height 32
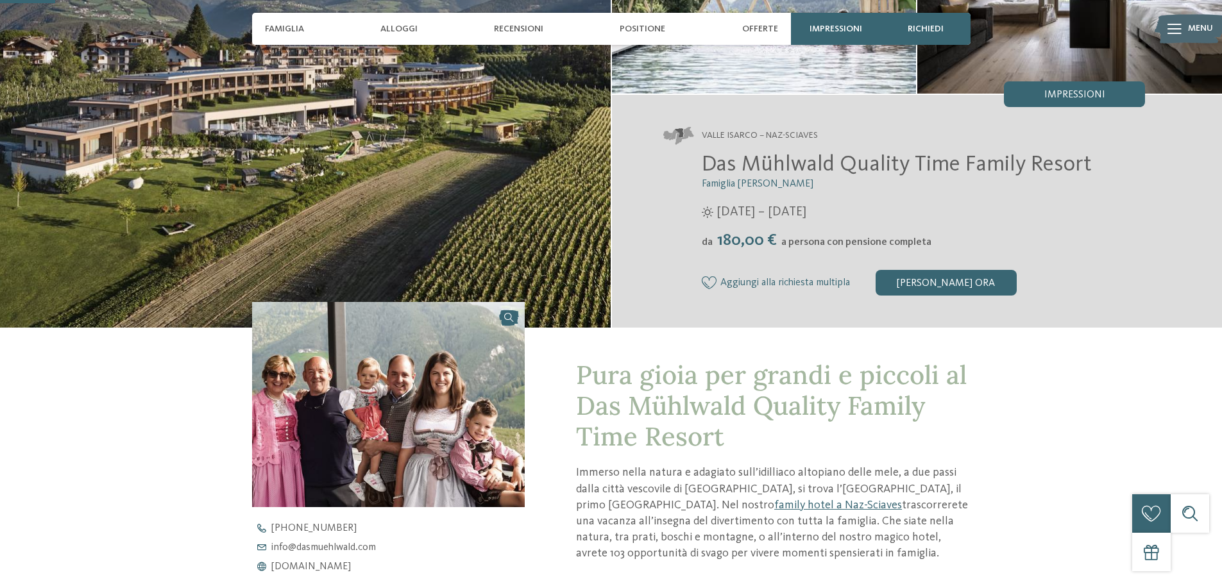
scroll to position [64, 0]
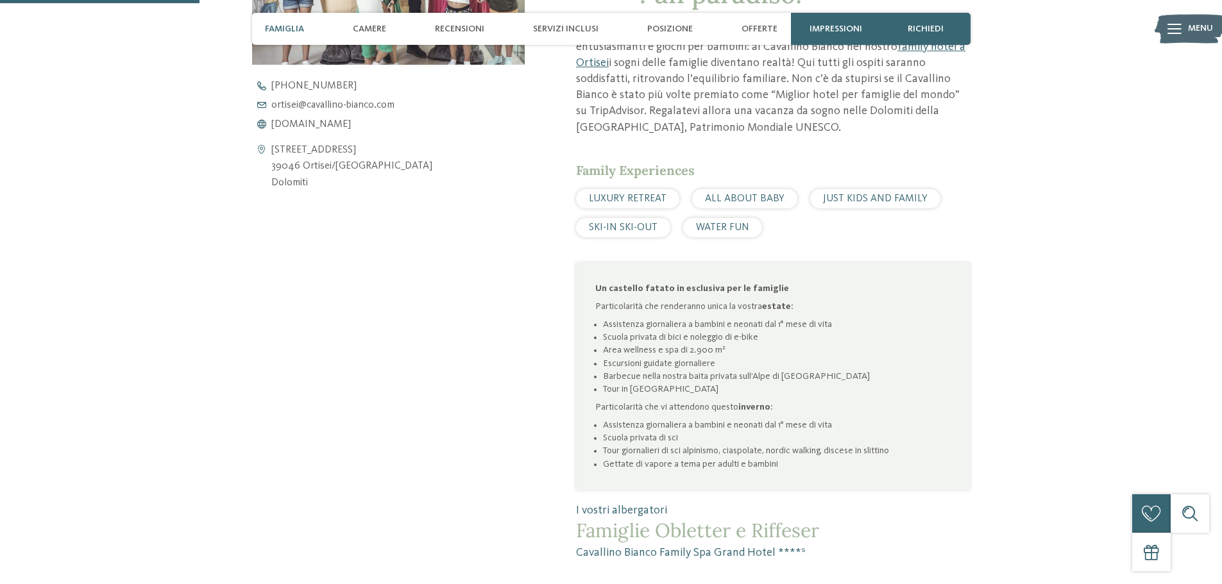
scroll to position [962, 0]
